Goal: Complete application form

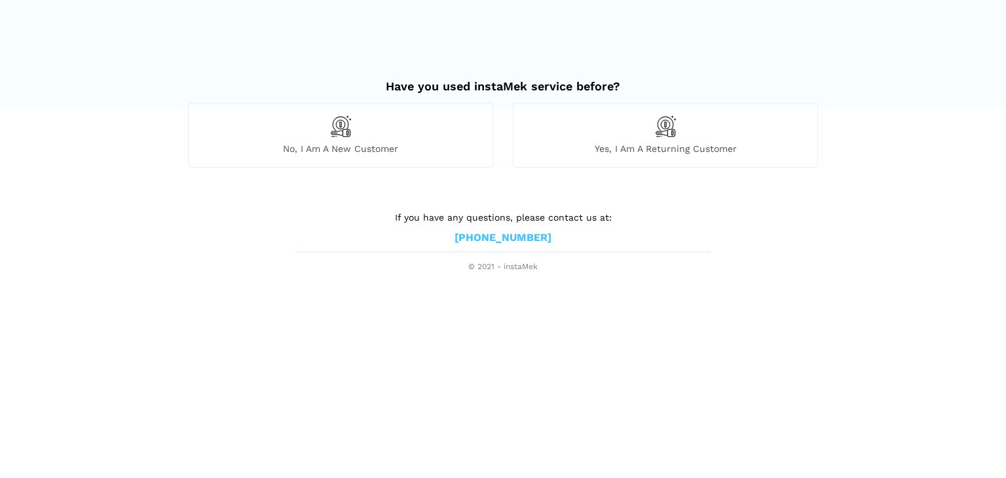
click at [311, 134] on div "No, I am a new customer" at bounding box center [340, 135] width 305 height 64
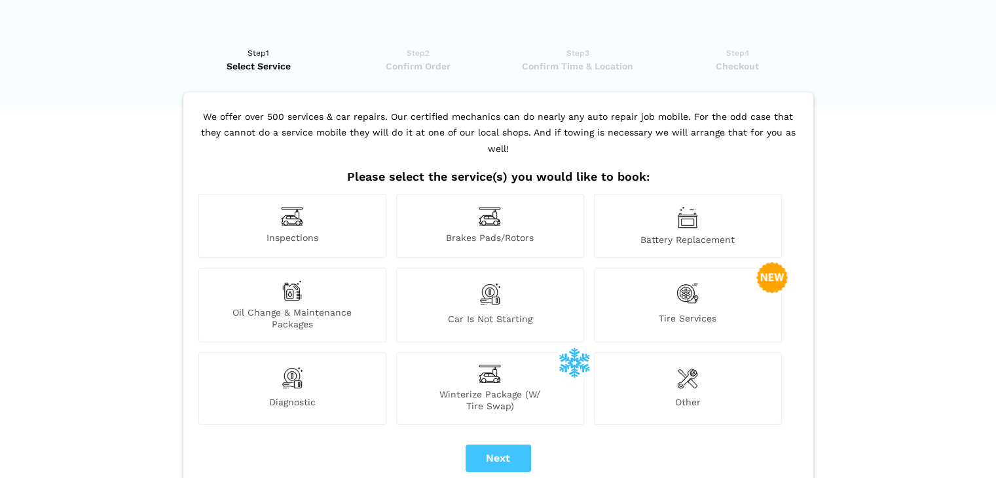
click at [292, 206] on img at bounding box center [292, 216] width 22 height 20
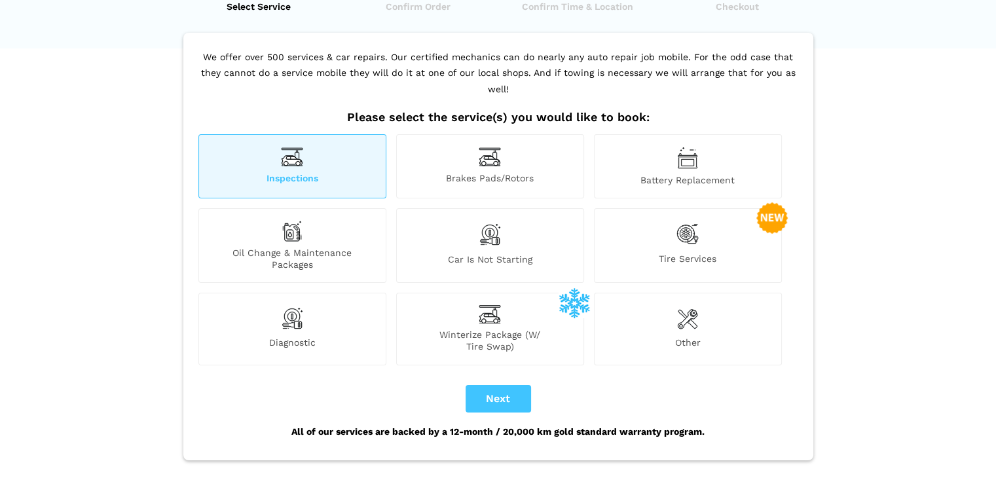
scroll to position [131, 0]
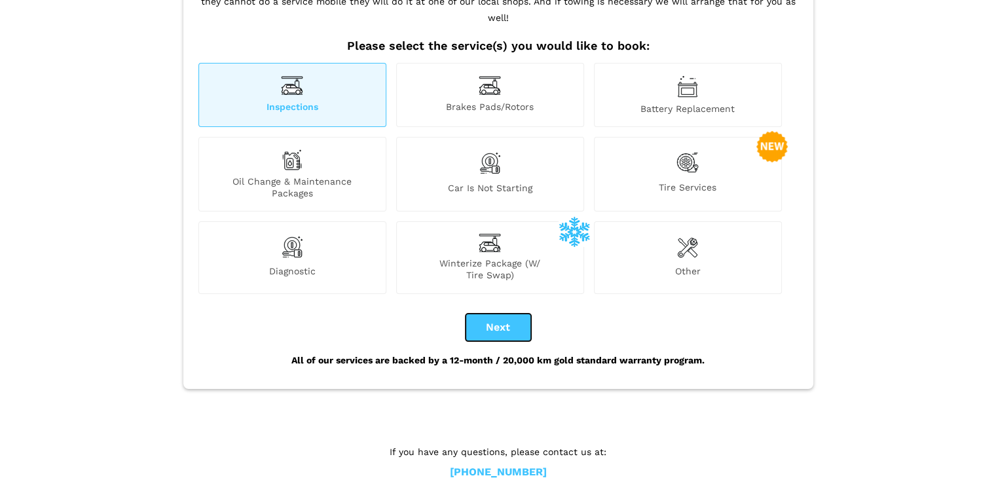
click at [500, 314] on button "Next" at bounding box center [498, 328] width 65 height 28
checkbox input "true"
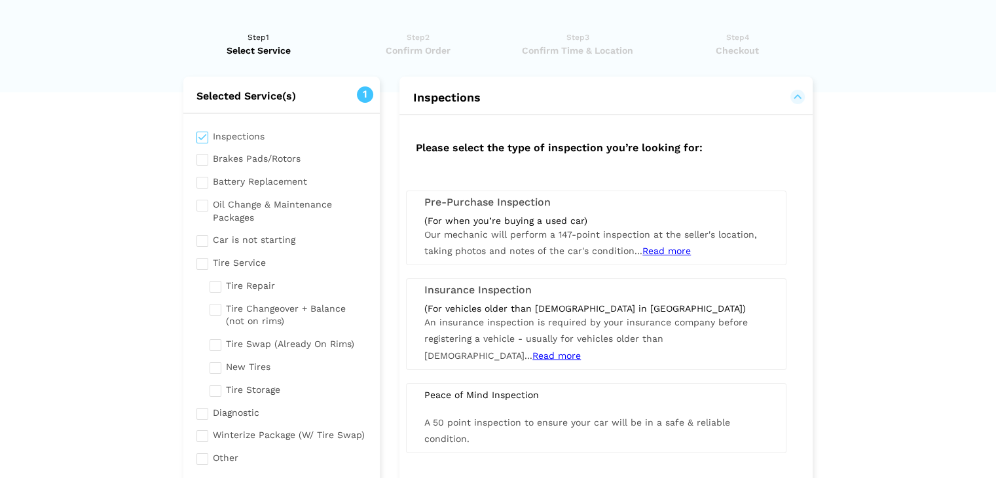
scroll to position [0, 0]
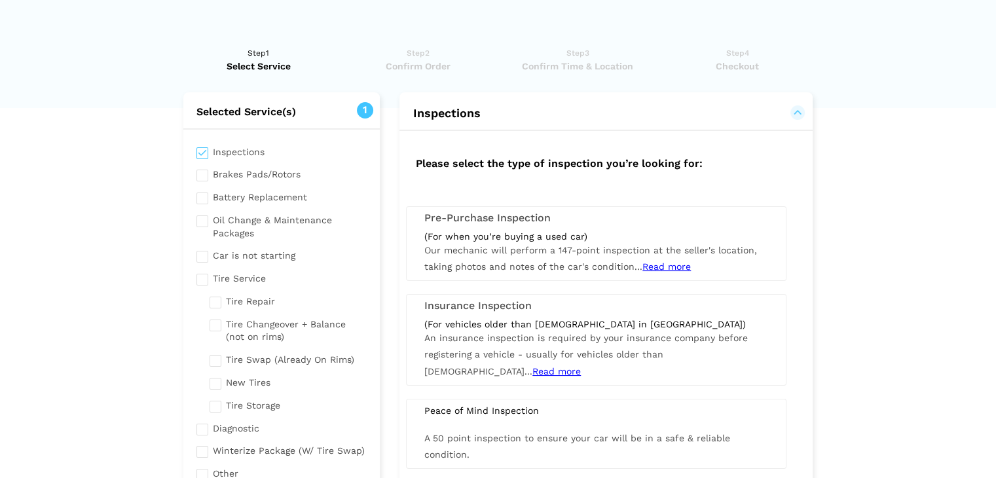
click at [462, 242] on div "(For when you’re buying a used car) Our mechanic will perform a 147-point inspe…" at bounding box center [595, 252] width 363 height 45
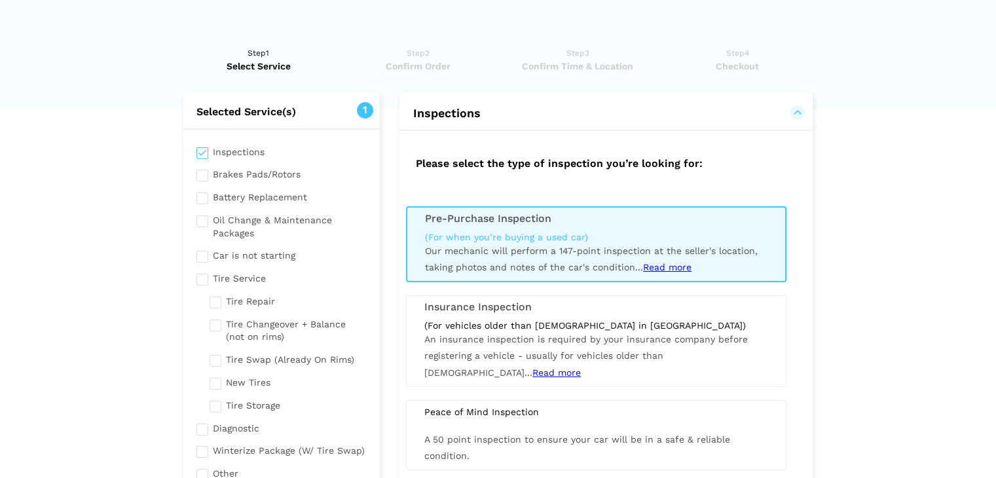
click at [673, 265] on span "Read more" at bounding box center [667, 267] width 48 height 10
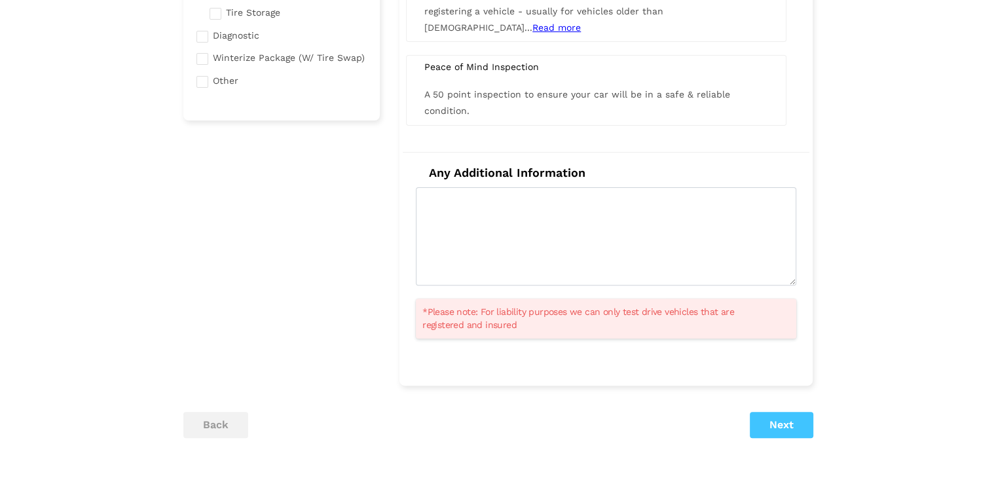
scroll to position [65, 0]
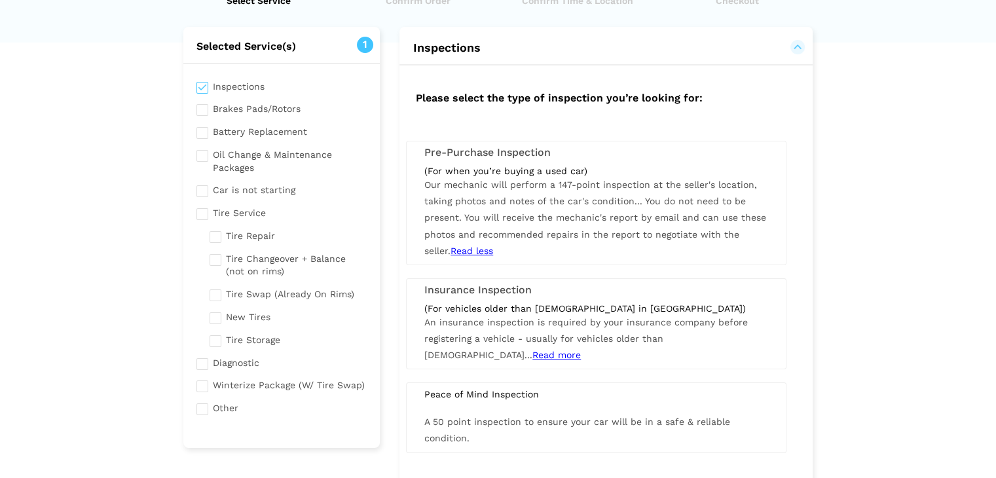
click at [538, 209] on div "(For when you’re buying a used car) Our mechanic will perform a 147-point inspe…" at bounding box center [595, 212] width 363 height 94
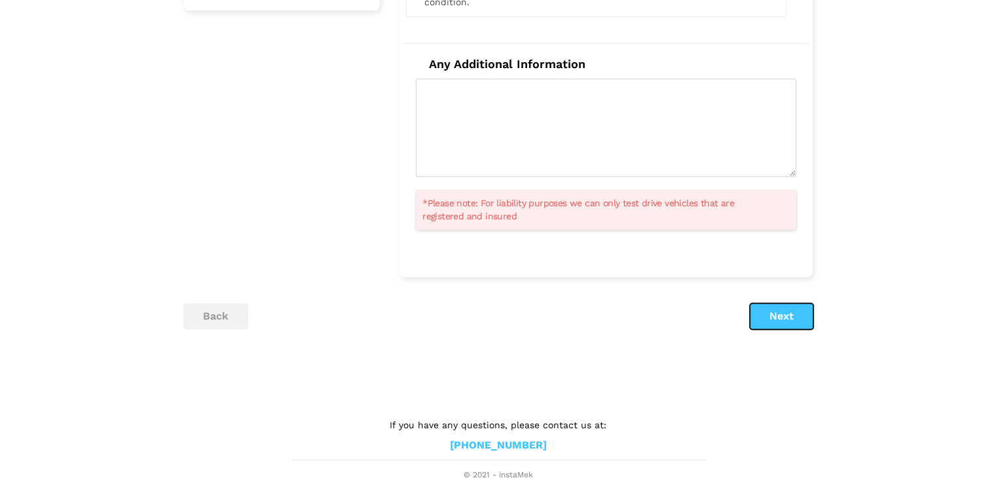
click at [775, 314] on button "Next" at bounding box center [782, 316] width 64 height 26
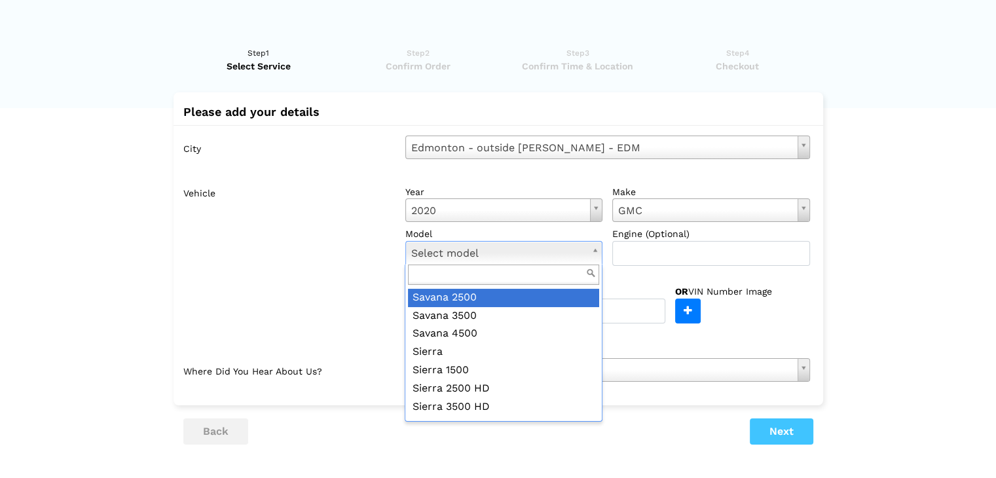
scroll to position [123, 0]
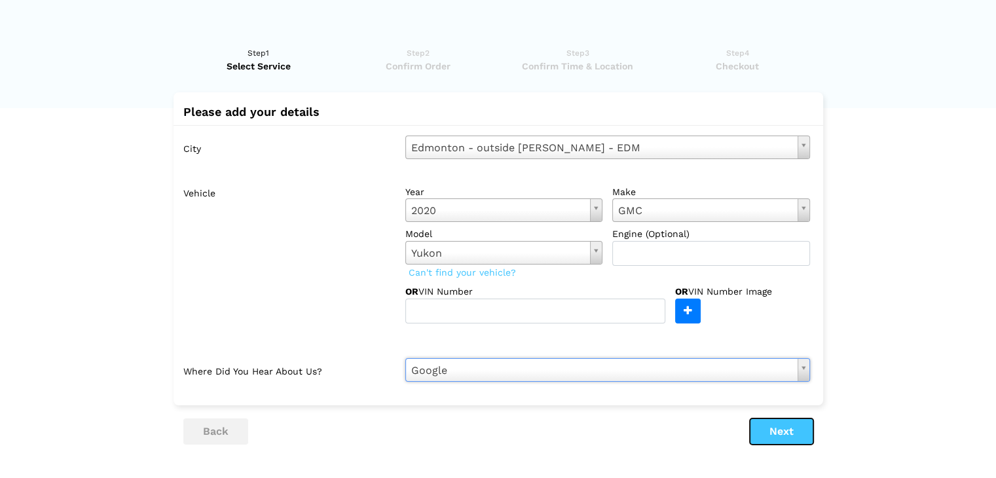
click at [798, 427] on button "Next" at bounding box center [782, 431] width 64 height 26
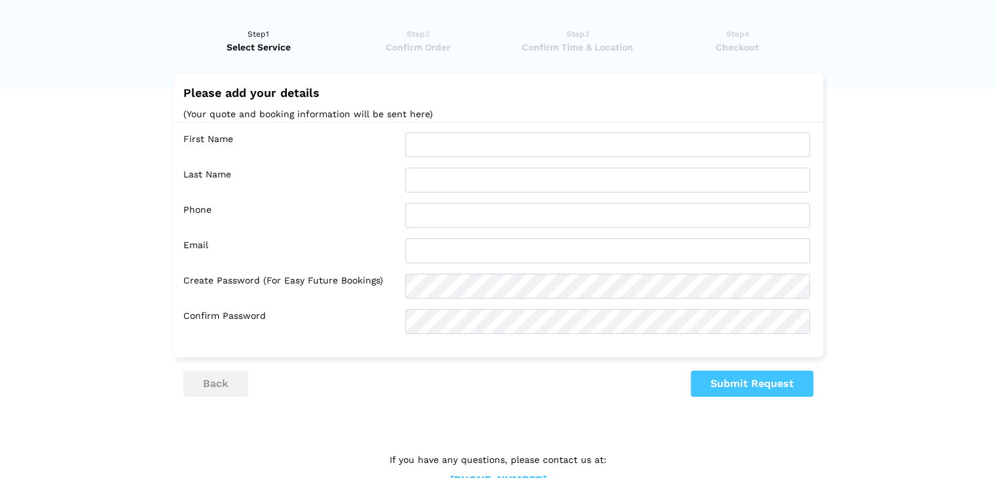
scroll to position [0, 0]
